Goal: Information Seeking & Learning: Learn about a topic

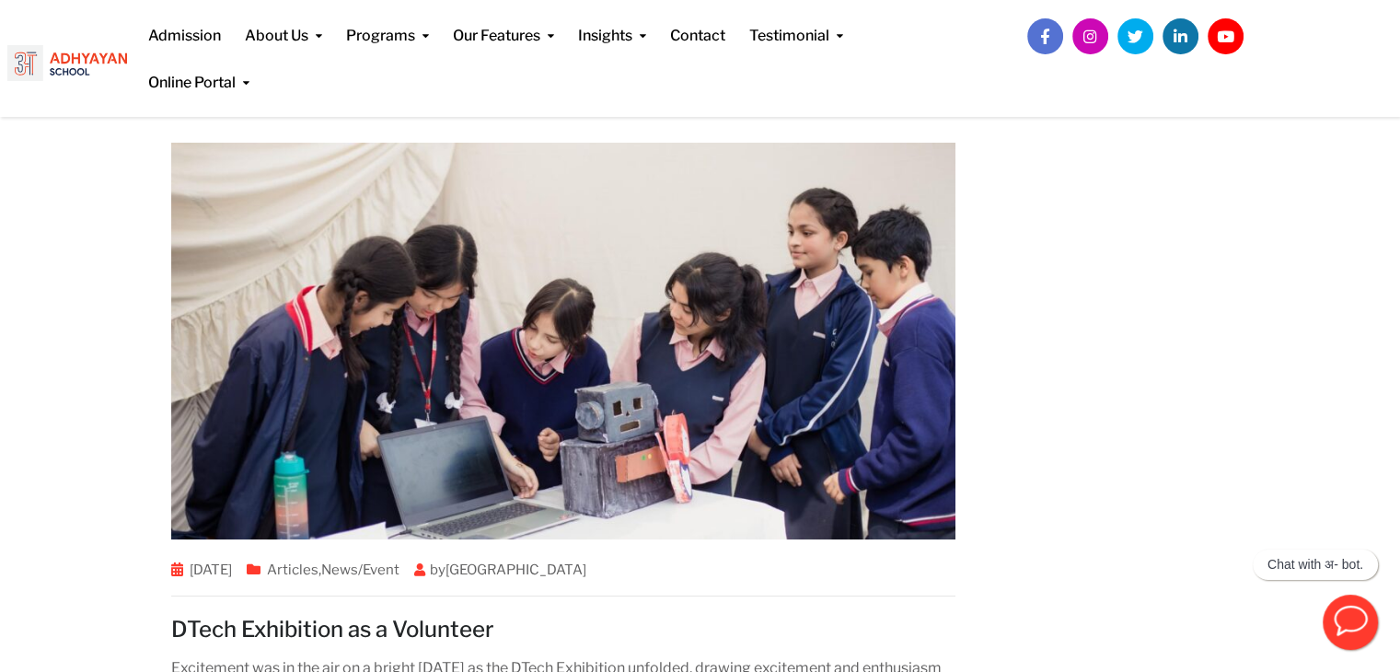
scroll to position [5369, 0]
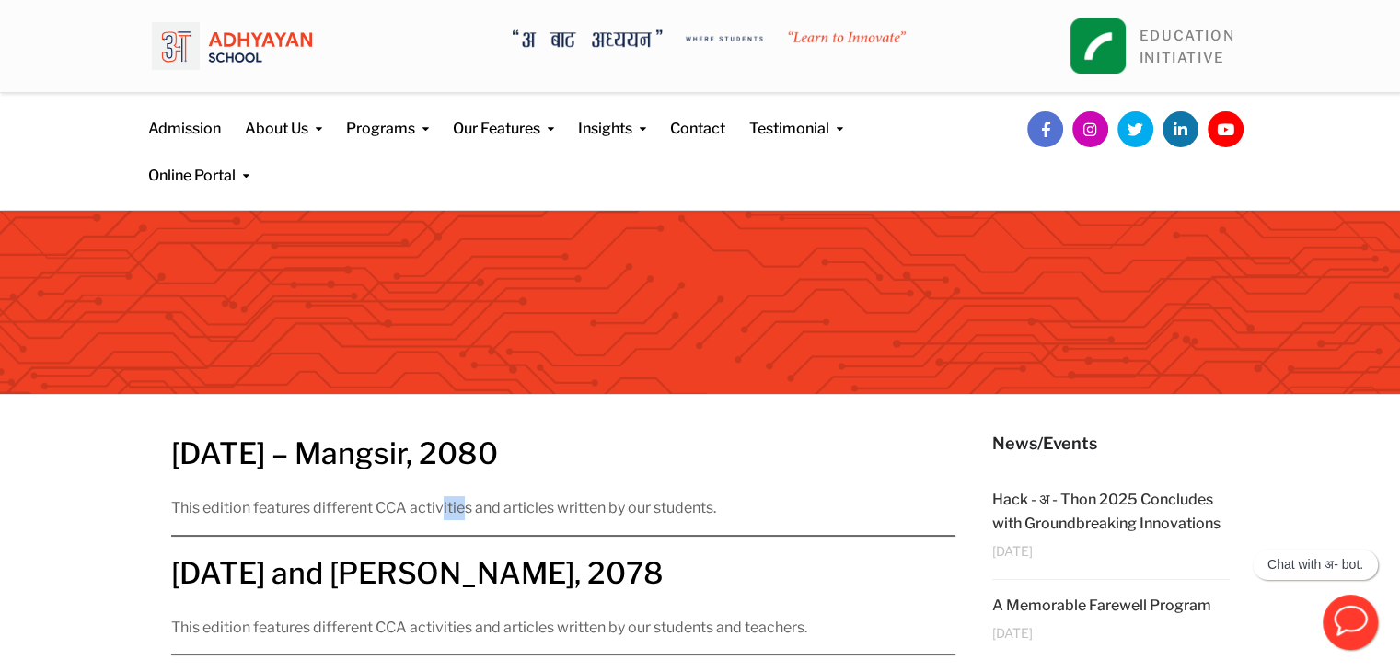
drag, startPoint x: 464, startPoint y: 505, endPoint x: 443, endPoint y: 511, distance: 21.9
click at [443, 511] on p "This edition features different CCA activities and articles written by our stud…" at bounding box center [563, 508] width 785 height 24
click at [416, 456] on link "Bhadra – Mangsir, 2080" at bounding box center [334, 453] width 327 height 36
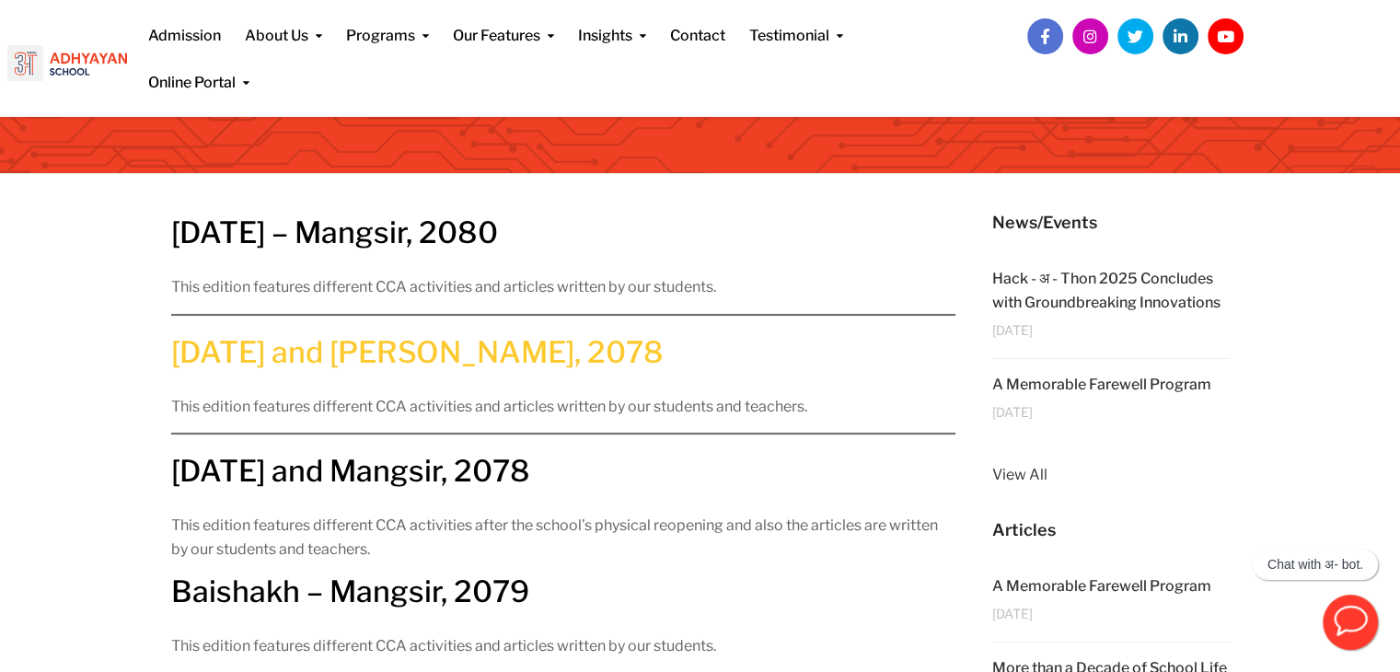
click at [391, 352] on link "Bhadra and Ashwin, 2078" at bounding box center [417, 352] width 493 height 36
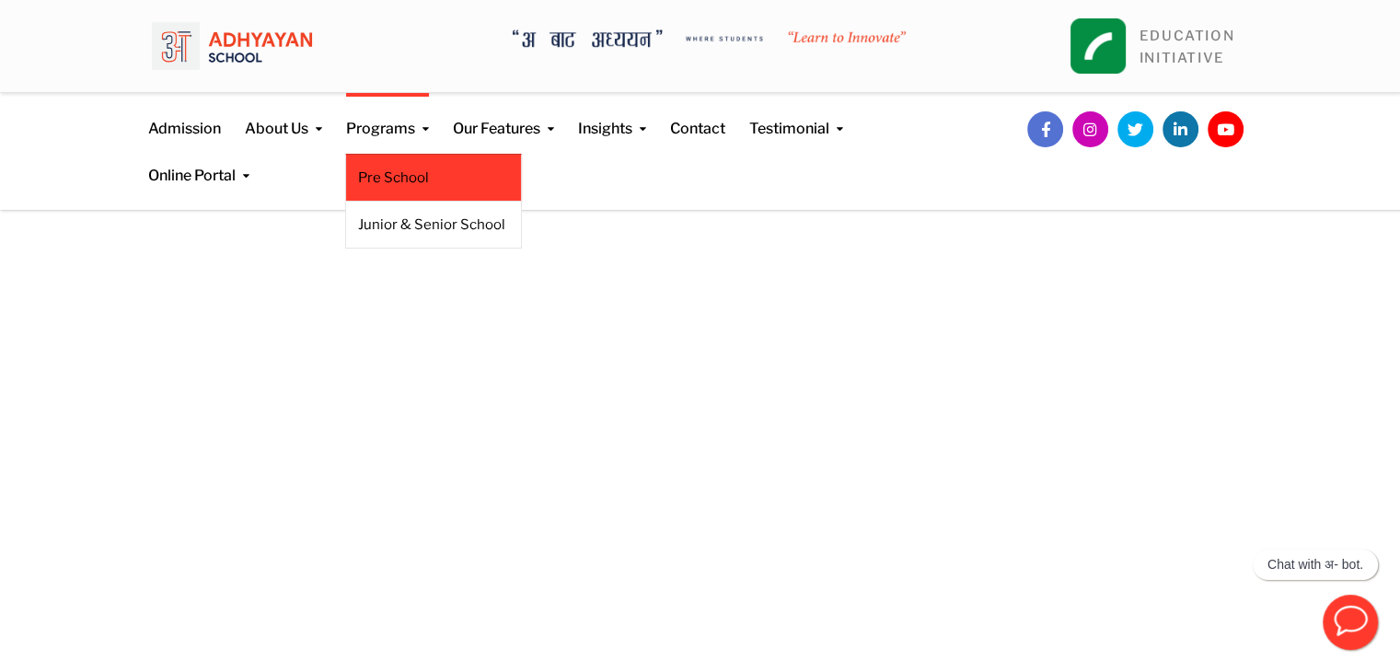
click at [381, 193] on li "Pre School" at bounding box center [433, 178] width 177 height 48
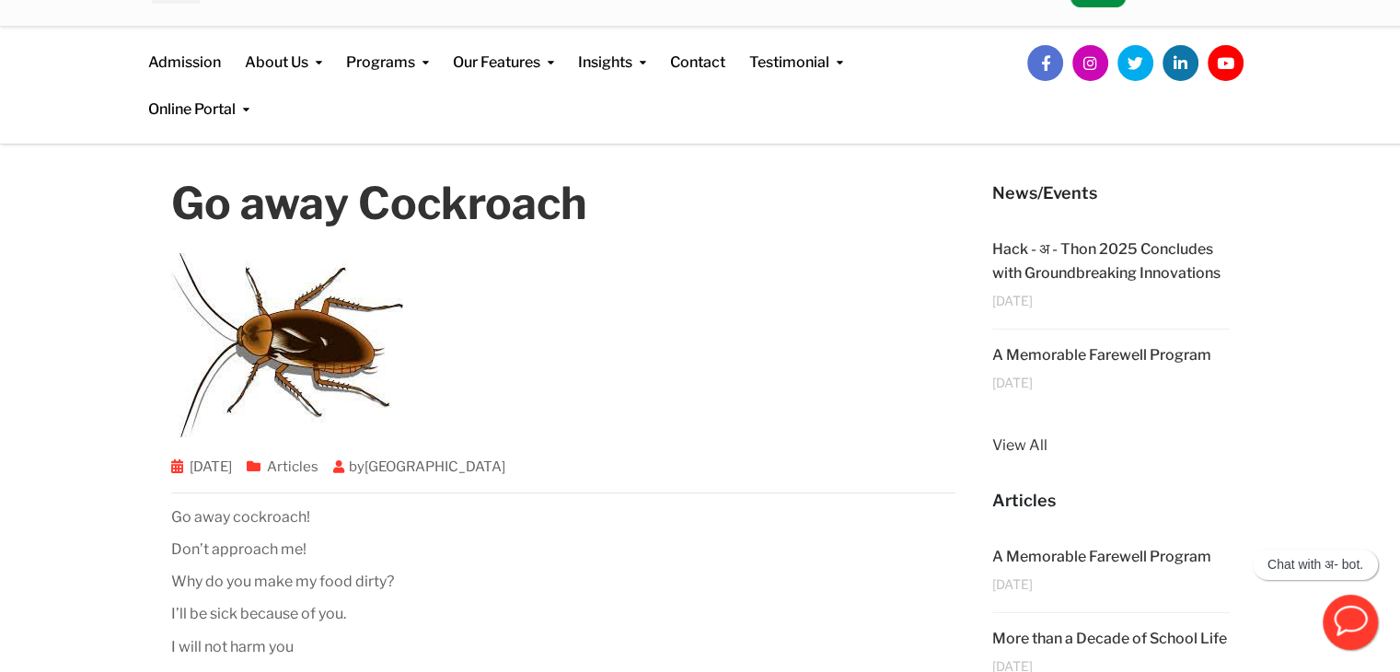
scroll to position [66, 0]
drag, startPoint x: 1097, startPoint y: 259, endPoint x: 1087, endPoint y: 276, distance: 20.2
click at [1087, 276] on div "Hack - अ - Thon 2025 Concludes with Groundbreaking Innovations" at bounding box center [1111, 261] width 238 height 47
click at [1087, 276] on link "Hack - अ - Thon 2025 Concludes with Groundbreaking Innovations" at bounding box center [1106, 260] width 228 height 41
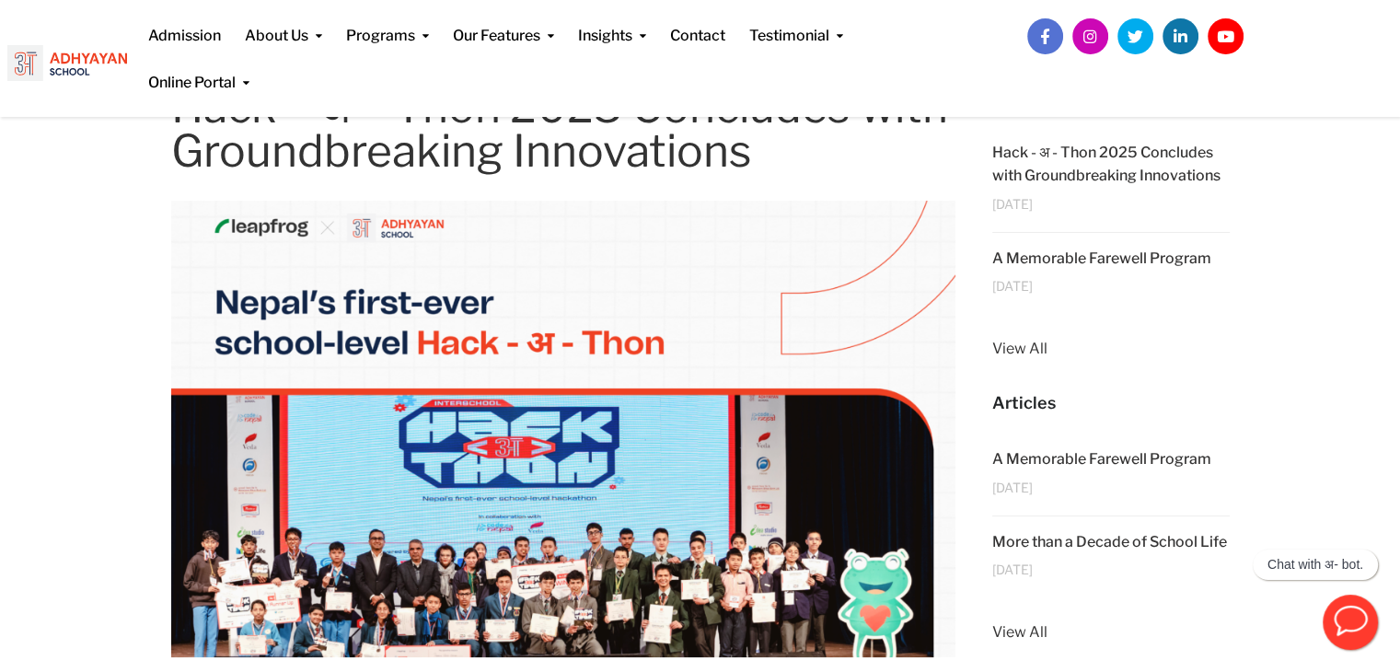
scroll to position [129, 0]
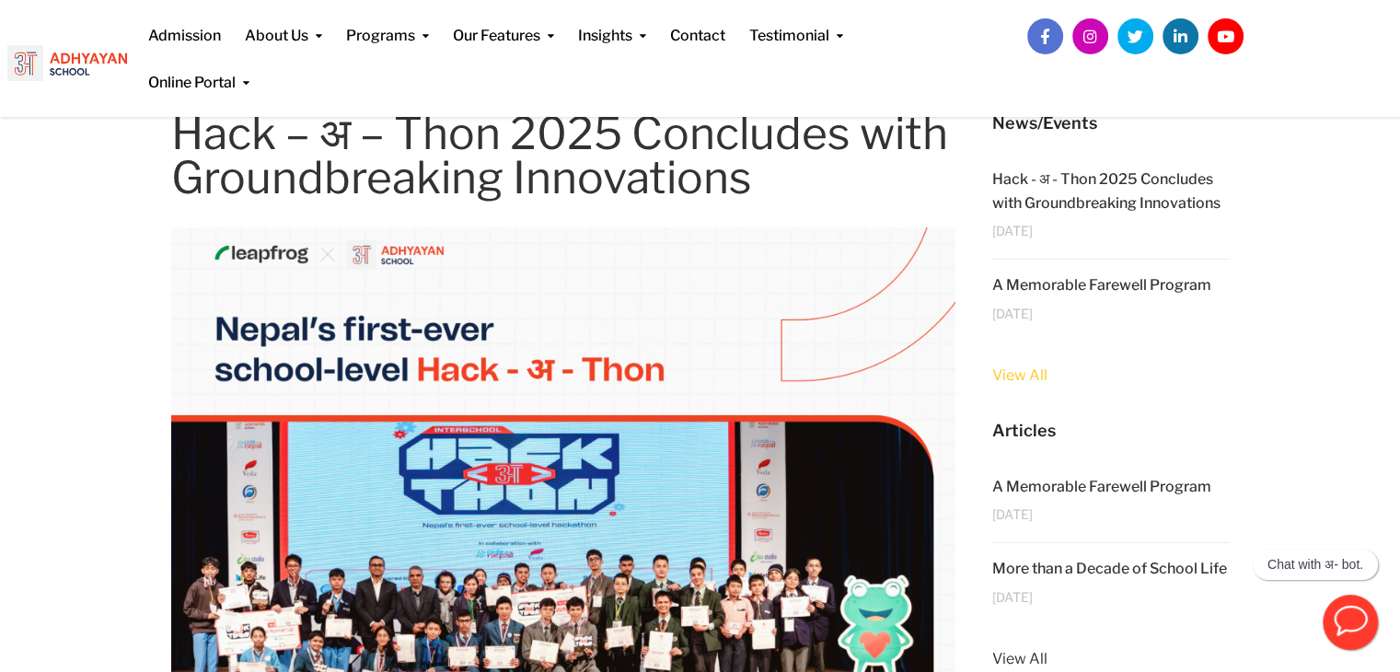
click at [1018, 384] on link "View All" at bounding box center [1111, 376] width 238 height 24
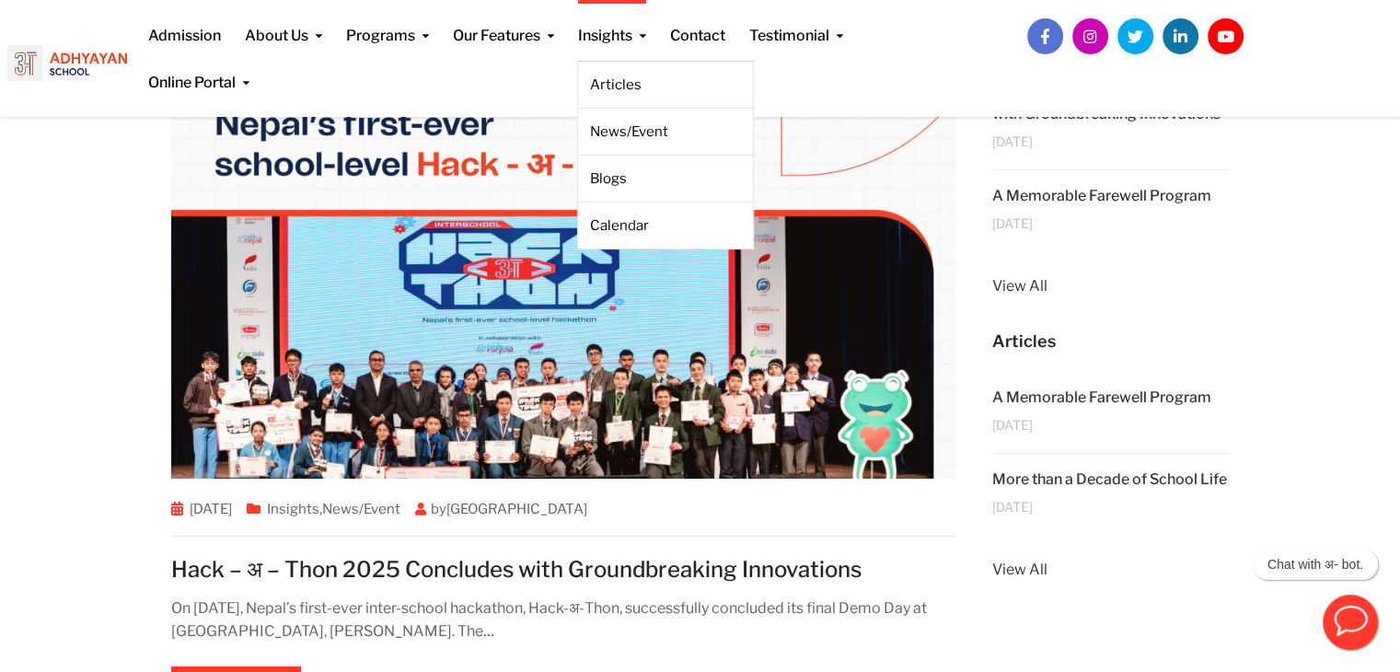
scroll to position [417, 0]
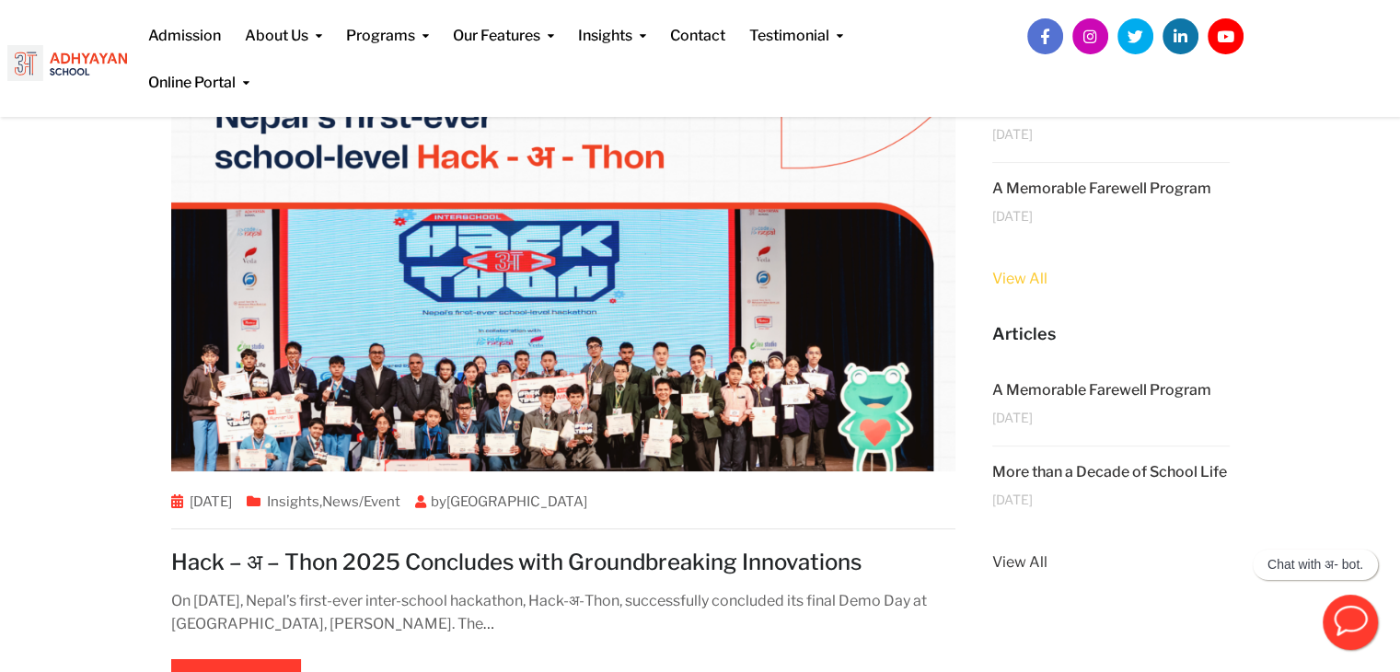
click at [1018, 273] on link "View All" at bounding box center [1111, 279] width 238 height 24
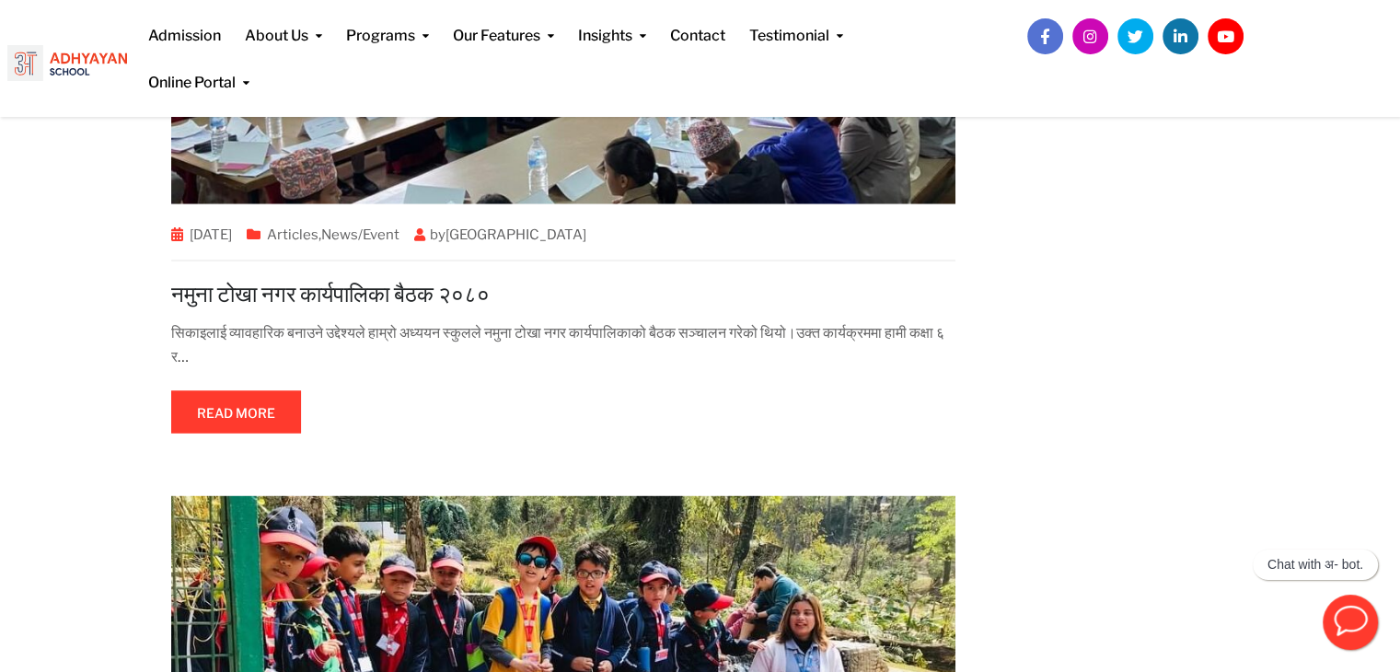
scroll to position [3392, 0]
click at [236, 412] on span at bounding box center [236, 412] width 0 height 0
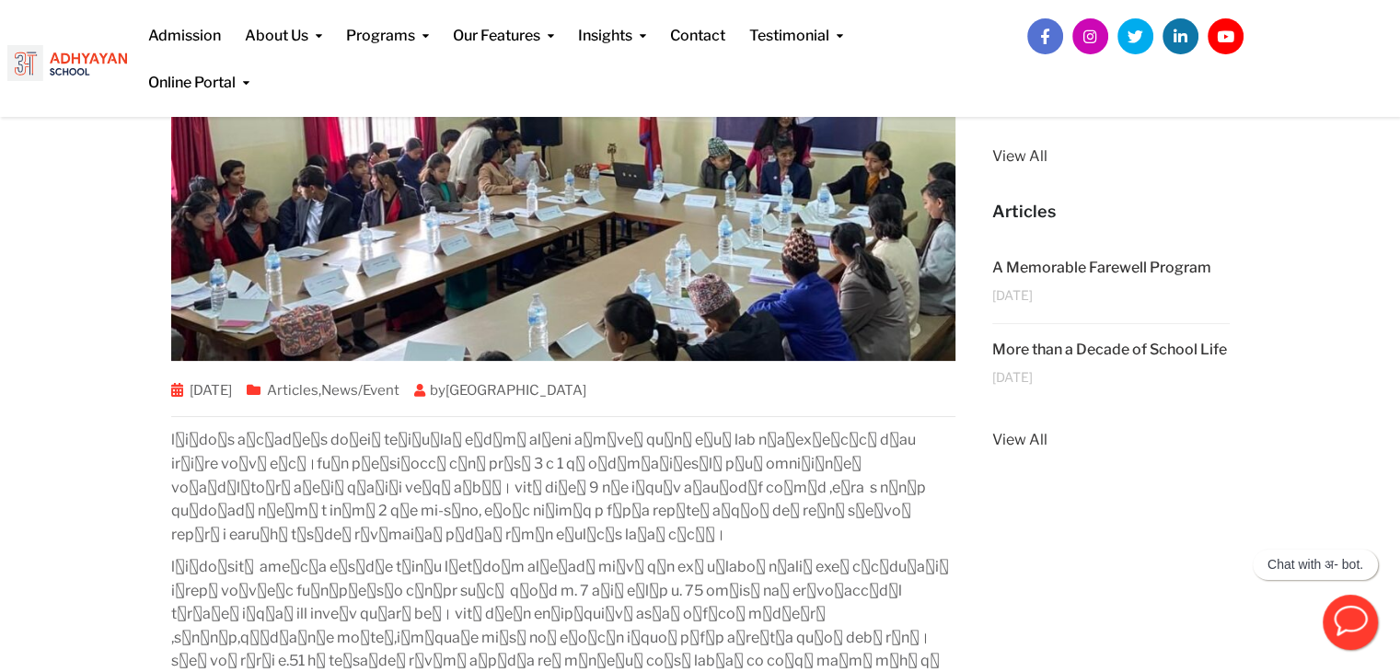
scroll to position [354, 0]
click at [1005, 453] on link "View All" at bounding box center [1111, 441] width 238 height 24
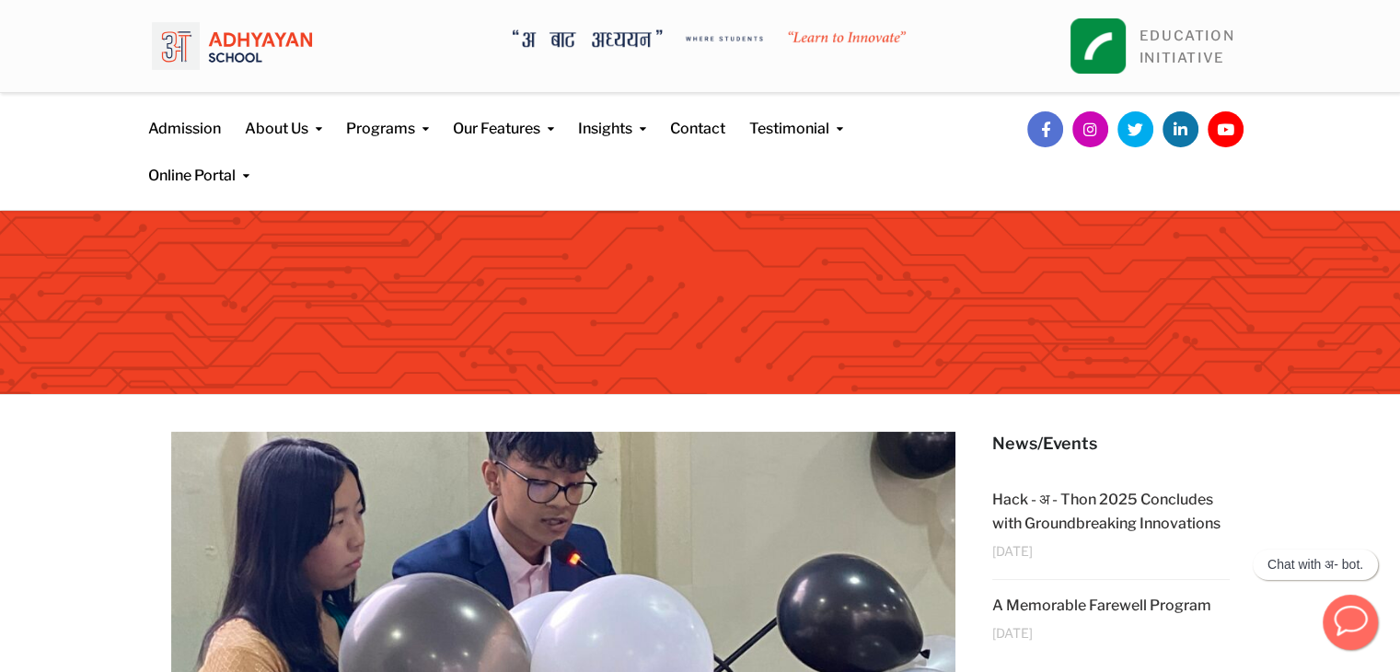
click at [1328, 605] on button "button" at bounding box center [1350, 622] width 55 height 55
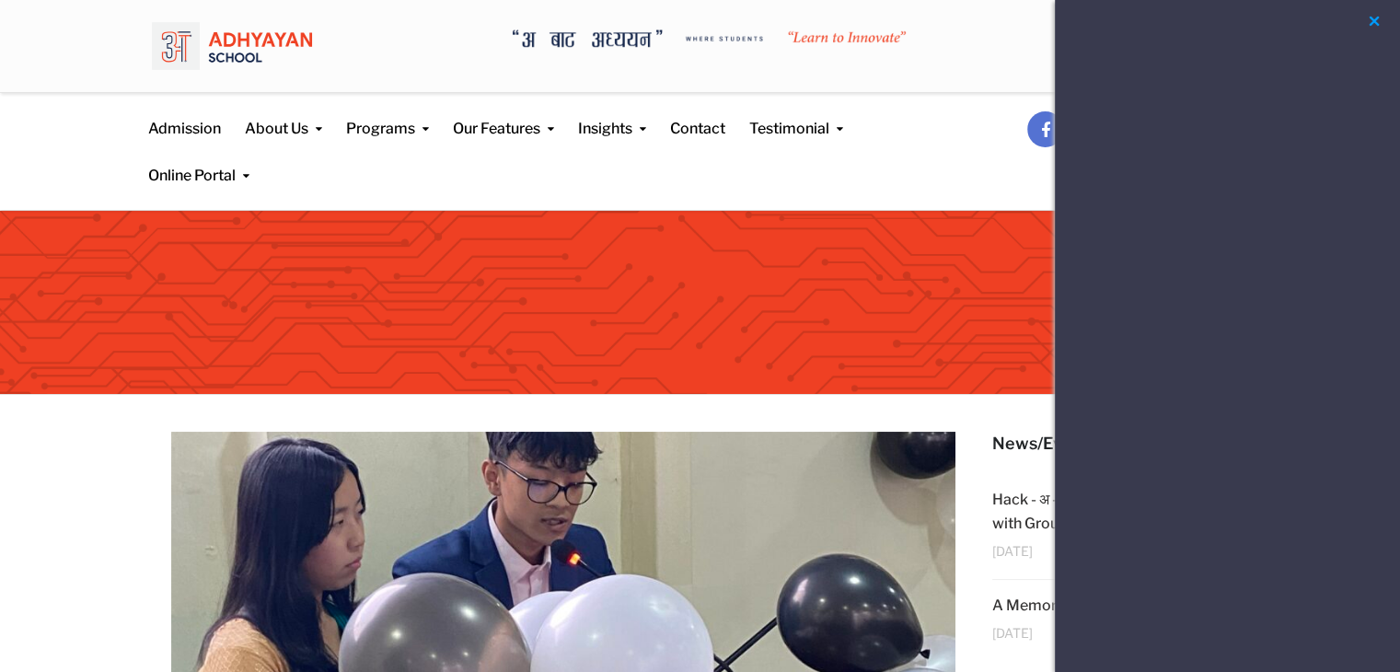
click at [1373, 19] on button "button" at bounding box center [1374, 21] width 22 height 23
